Goal: Navigation & Orientation: Find specific page/section

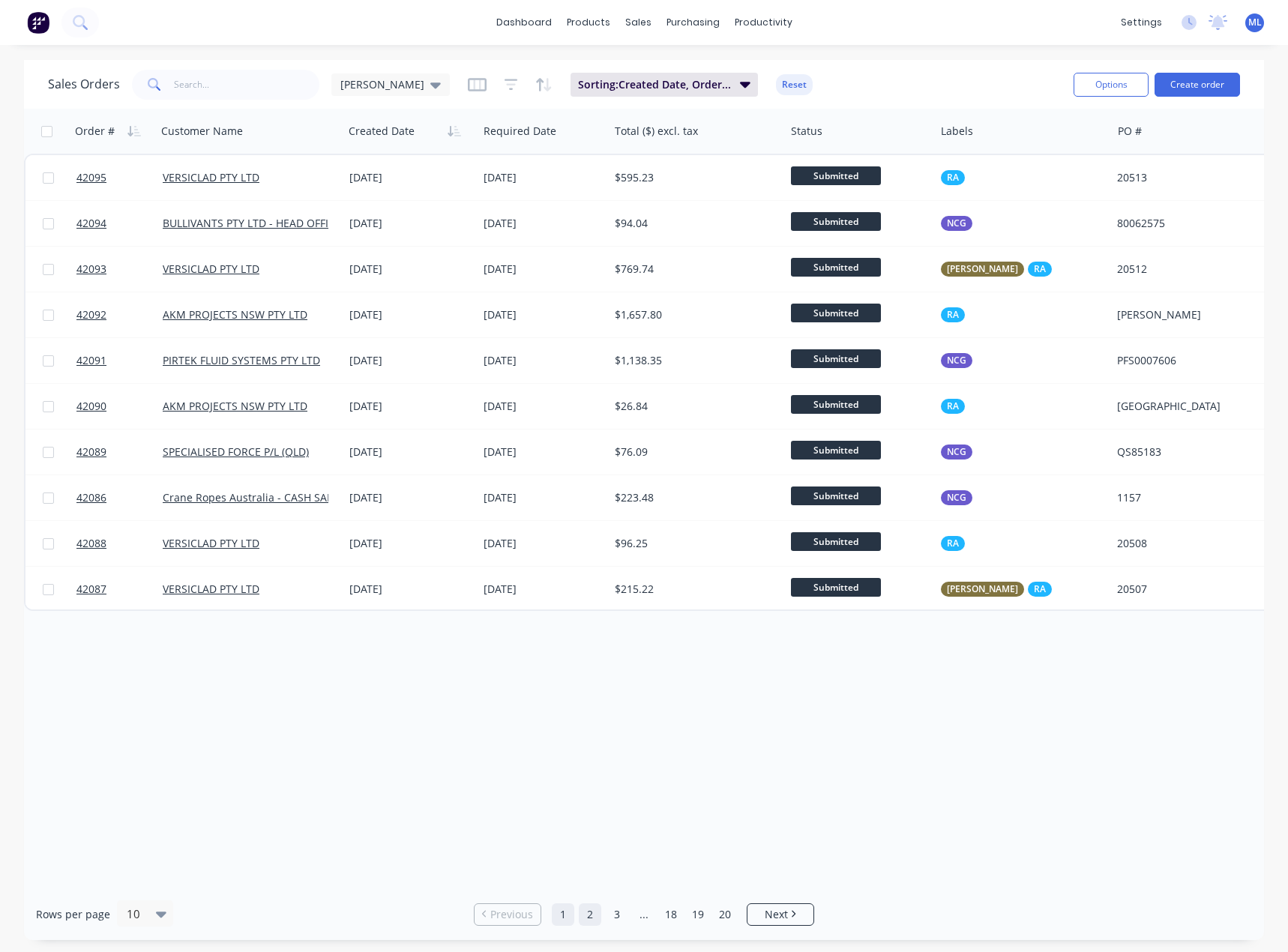
click at [584, 909] on link "2" at bounding box center [590, 915] width 23 height 23
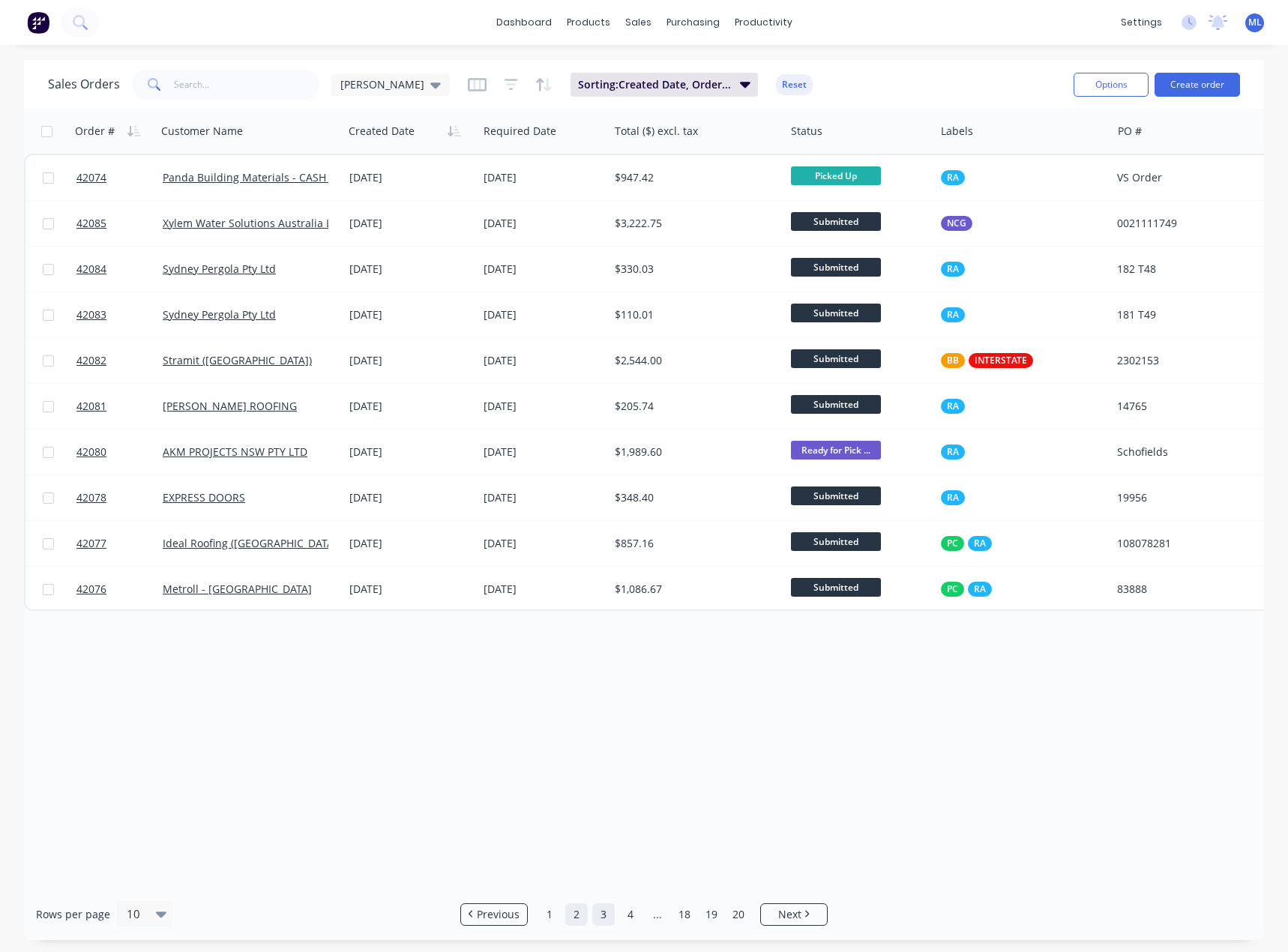
click at [614, 919] on link "3" at bounding box center [603, 915] width 23 height 23
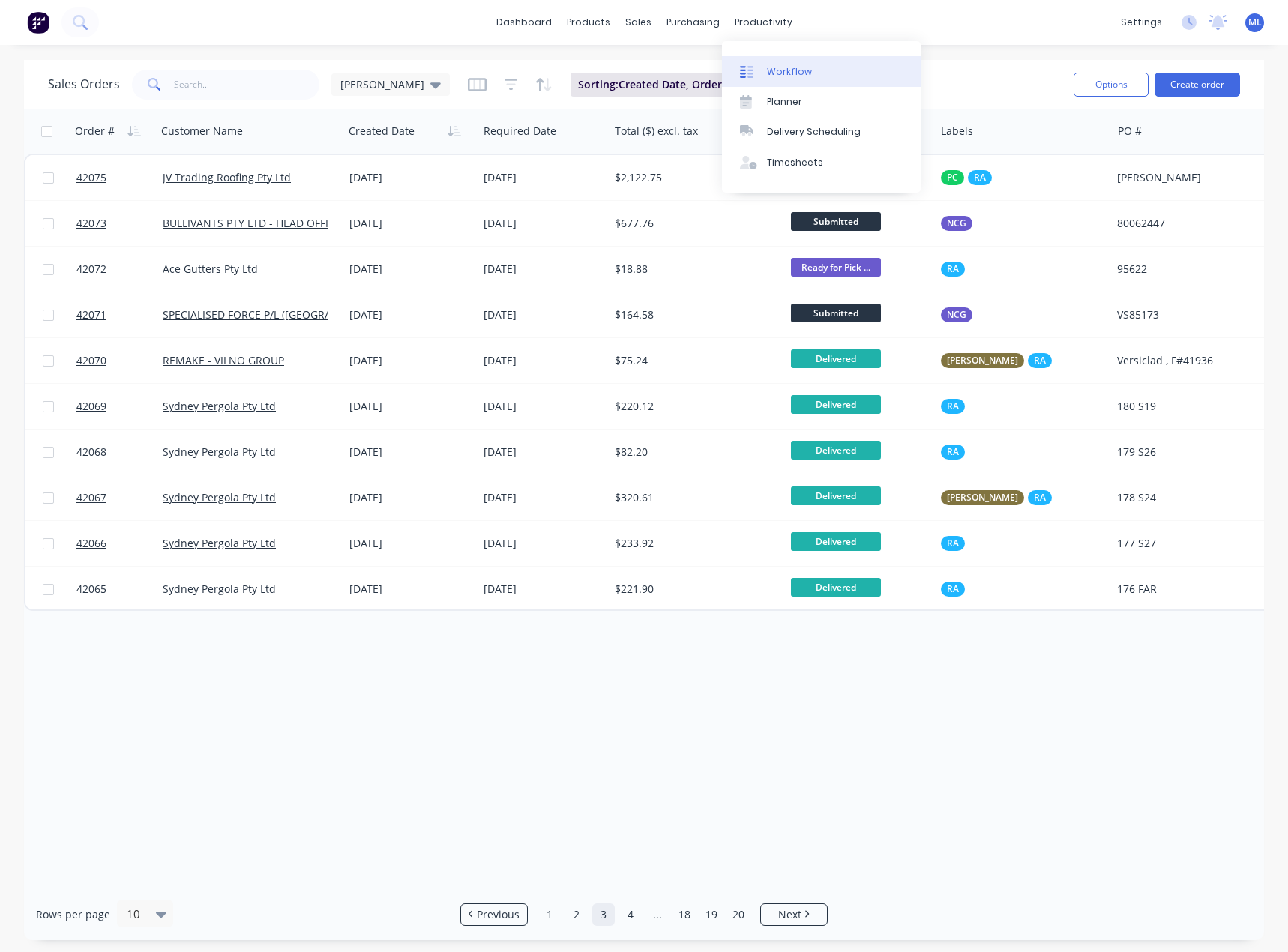
click at [781, 69] on div "Workflow" at bounding box center [789, 72] width 45 height 13
